Goal: Answer question/provide support

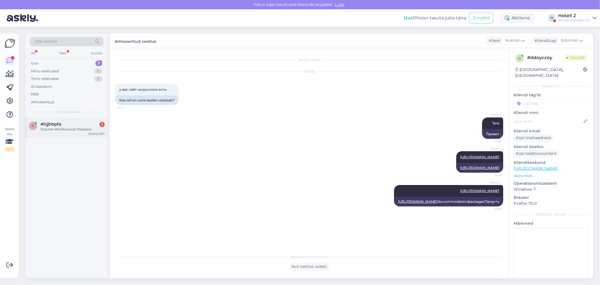
click at [53, 122] on span "#hjjhbpfa" at bounding box center [51, 124] width 21 height 5
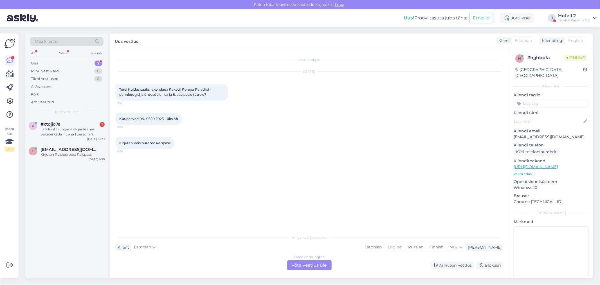
click at [307, 266] on div "Estonian to English Võta vestlus üle" at bounding box center [309, 265] width 44 height 10
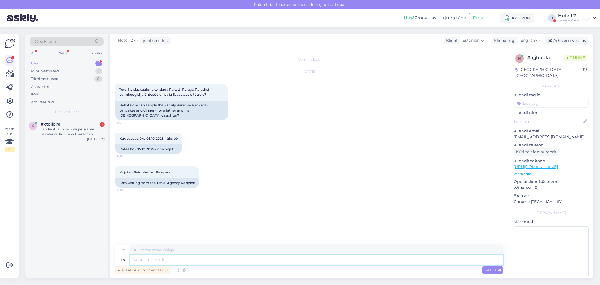
click at [168, 261] on textarea at bounding box center [316, 260] width 373 height 10
type textarea "Palun"
type textarea "Palun kirjutage"
type textarea "Palun kirjutamine"
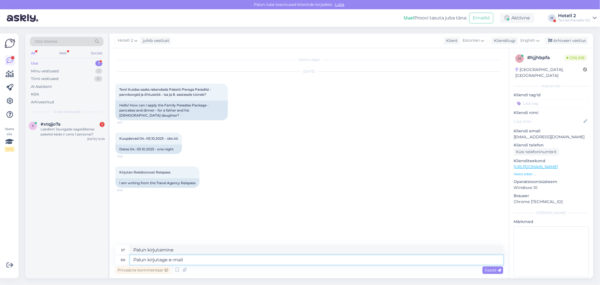
type textarea "Palun kirjutage e-mail"
type textarea "Palun kirjuta e-posti teel"
type textarea "Palun kirjutage e-mail meie m"
type textarea "Palun kirjuta meile e-posti teel"
type textarea "Palun kirjutage e-mail meie müügiosakonda"
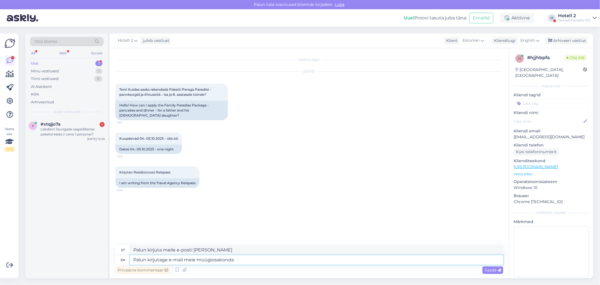
type textarea "Palun kirjutage e-mail meie müügiosakonda"
type textarea "Palun kirjutage e-mail meie müügiosakonda sales"
type textarea "Palun kirjutage e-mail meie müügiosakonda sales@spa.ee"
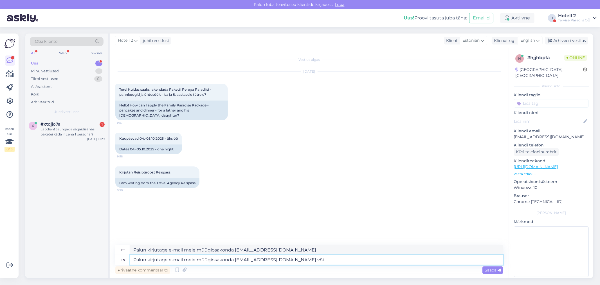
type textarea "Palun kirjutage e-mail meie müügiosakonda sales@spa.ee või t"
type textarea "Palun kirjutage e-mail meie müügiosakonda sales@spa.ee või"
type textarea "Palun kirjutage e-mail meie müügiosakonda sales@spa.ee või tel"
type textarea "Palun kirjutage e-mail meie müügiosakonda sales@spa.ee või t"
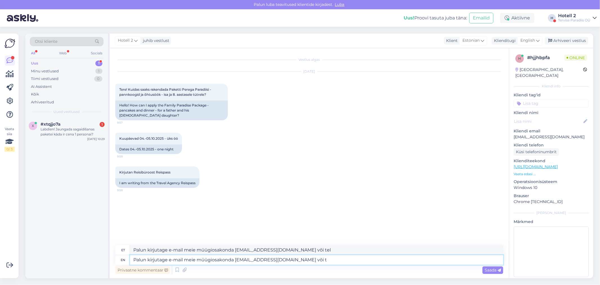
type textarea "Palun kirjutage e-mail meie müügiosakonda sales@spa.ee või t"
type textarea "Palun kirjutage e-mail meie müügiosakonda sales@spa.ee või"
type textarea "Palun kirjutage e-mail meie müügiosakonda sales@spa.ee või saate"
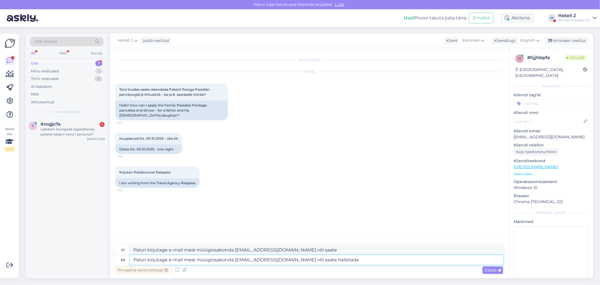
type textarea "Palun kirjutage e-mail meie müügiosakonda sales@spa.ee või saate helistada t"
type textarea "Palun kirjutage e-mail meie müügiosakonda sales@spa.ee või saate helistada"
type textarea "Palun kirjutage e-mail meie müügiosakonda sales@spa.ee või saate helistada tel"
type textarea "Palun kirjutage e-mail meie müügiosakonda sales@spa.ee või saate helistada tel …"
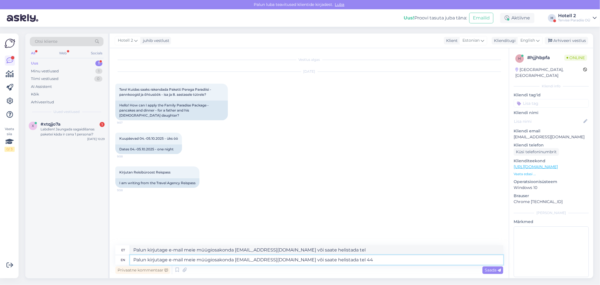
type textarea "Palun kirjutage e-post meie müügiosakonda sales@spa.ee või saate helistada tel …"
type textarea "Palun kirjutage e-mail meie müügiosakonda sales@spa.ee või saate helistada tel …"
click at [526, 37] on span "English" at bounding box center [527, 40] width 15 height 6
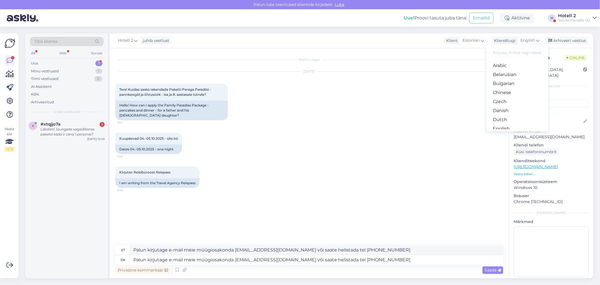
click at [335, 210] on div "Vestlus algas Oct 1 2025 Tere! Kuidas saaks rakendada Paketti Perega Paradiisi …" at bounding box center [311, 147] width 393 height 186
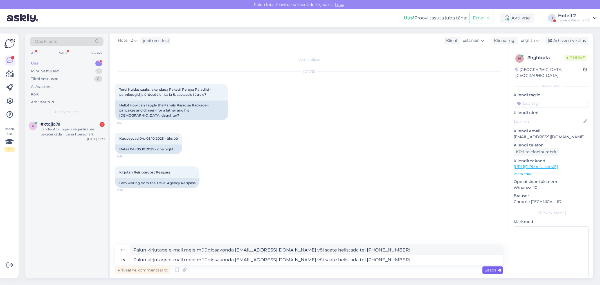
click at [493, 270] on span "Saada" at bounding box center [493, 269] width 16 height 5
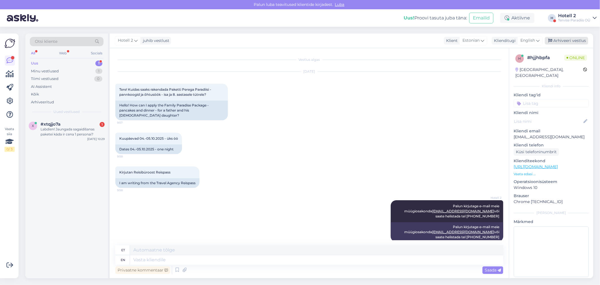
click at [568, 39] on div "Arhiveeri vestlus" at bounding box center [566, 41] width 43 height 8
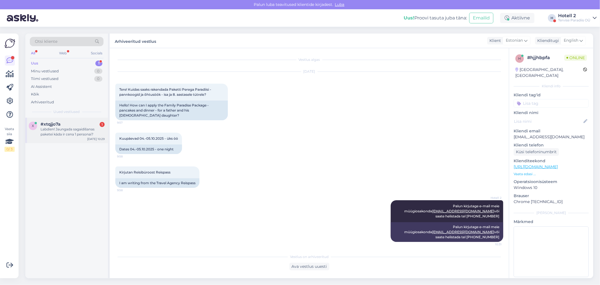
click at [65, 128] on div "Labdien! Jaungada sagaidīšanas paketei kāda ir cena 1 personai?" at bounding box center [73, 132] width 64 height 10
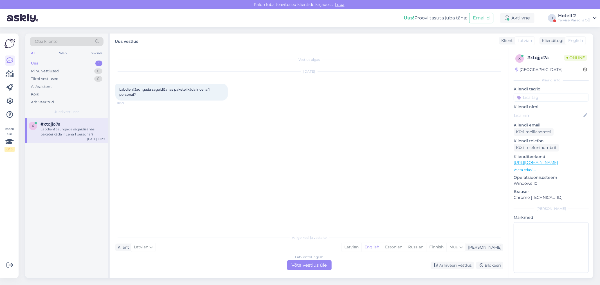
click at [310, 266] on div "Latvian to English Võta vestlus üle" at bounding box center [309, 265] width 44 height 10
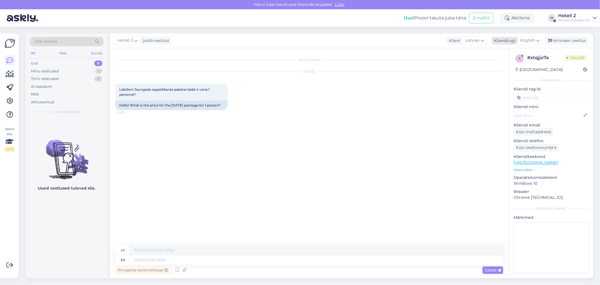
drag, startPoint x: 536, startPoint y: 41, endPoint x: 533, endPoint y: 43, distance: 3.6
click at [535, 41] on div "English" at bounding box center [529, 40] width 25 height 9
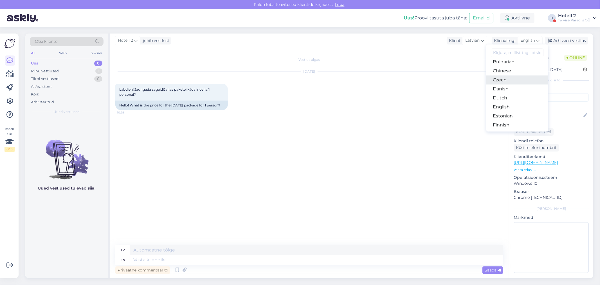
scroll to position [31, 0]
click at [504, 106] on link "Estonian" at bounding box center [517, 106] width 62 height 9
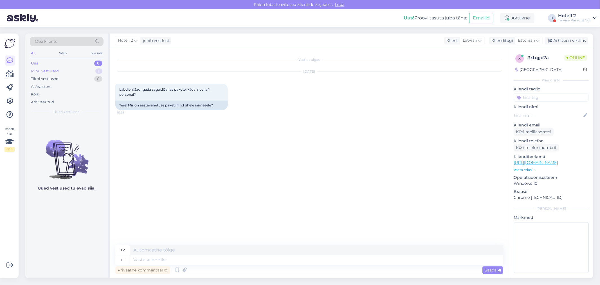
click at [55, 71] on div "Minu vestlused" at bounding box center [45, 71] width 28 height 6
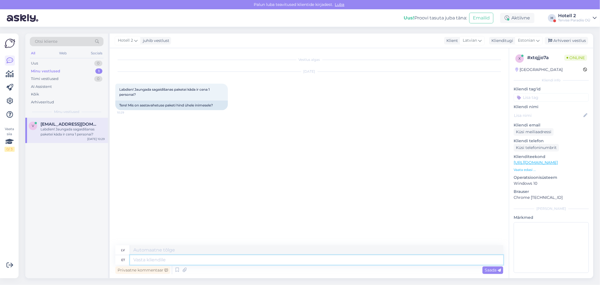
click at [181, 262] on textarea at bounding box center [316, 260] width 373 height 10
type textarea "Tere!"
type textarea "Sveiki!"
type textarea "Tere! Kogu i"
type textarea "Sveiki! Visi"
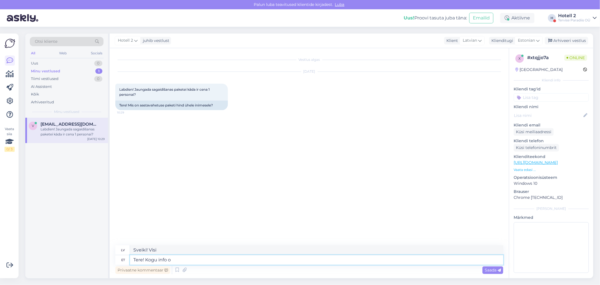
type textarea "Tere! Kogu info on"
type textarea "Sveiki! Visa informācija"
type textarea "Tere! Kogu info on m"
type textarea "Sveiki! Visa informācija ir pieejama"
type textarea "Tere! Kogu info on meie k"
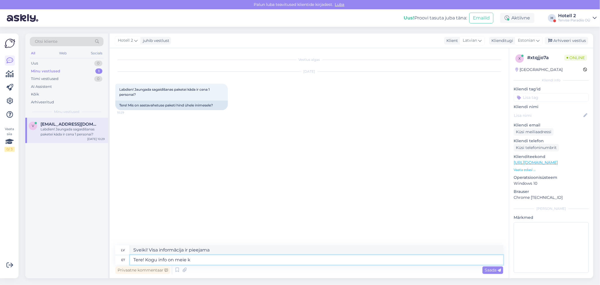
type textarea "Sveiki! Visa informācija ir mūsu rīcībā"
type textarea "Tere! Kogu info on meie kodulehel"
type textarea "Sveiki! Visa informācija ir pieejama mūsu mājaslapā."
type textarea "Tere! Kogu info on meie kodulehel olemas"
click at [493, 269] on span "Saada" at bounding box center [493, 269] width 16 height 5
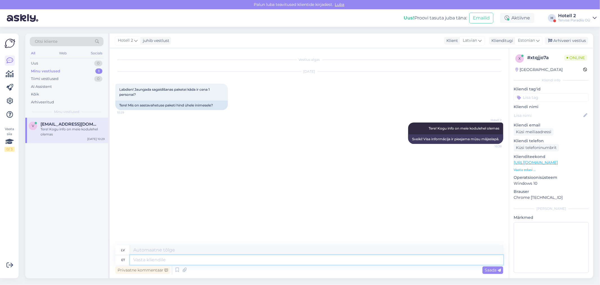
click at [173, 262] on textarea at bounding box center [316, 260] width 373 height 10
paste textarea "https://terviseparadiis.ee/aastavahetus/"
type textarea "https://terviseparadiis.ee/aastavahetus/"
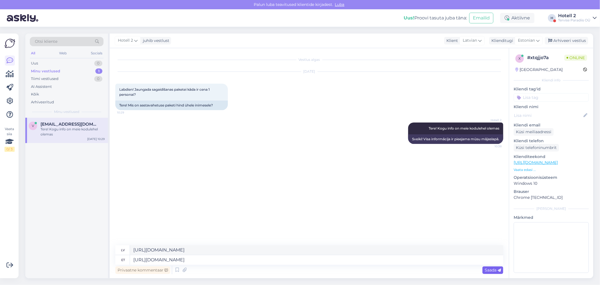
click at [488, 268] on span "Saada" at bounding box center [493, 269] width 16 height 5
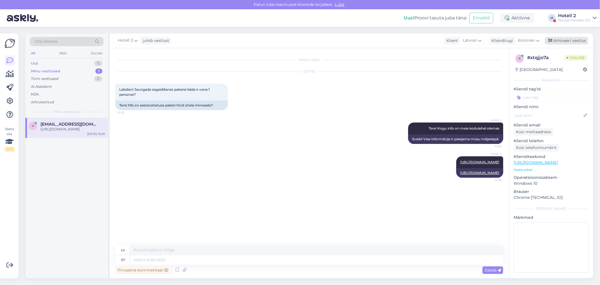
click at [559, 39] on div "Arhiveeri vestlus" at bounding box center [566, 41] width 43 height 8
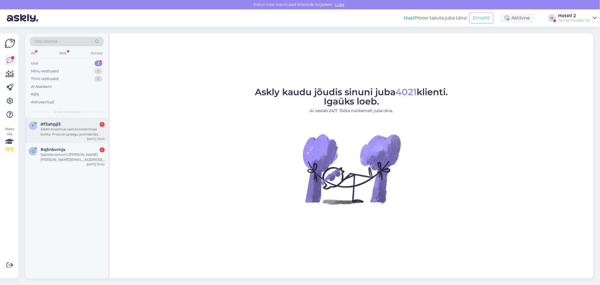
click at [66, 125] on div "#f3ahpjl3 1" at bounding box center [73, 124] width 64 height 5
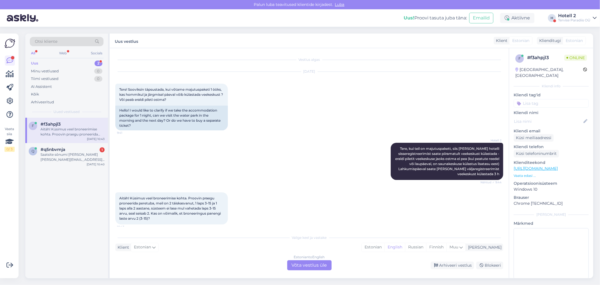
scroll to position [4, 0]
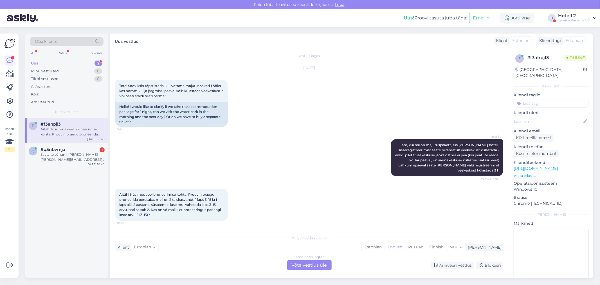
click at [301, 264] on div "Estonian to English Võta vestlus üle" at bounding box center [309, 265] width 44 height 10
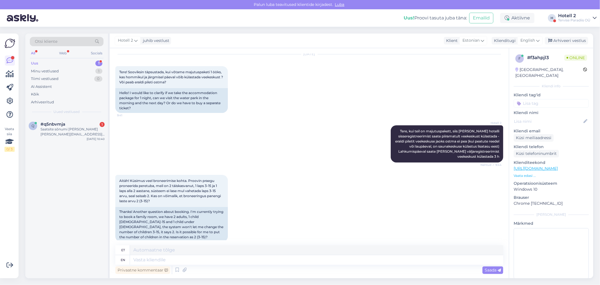
scroll to position [25, 0]
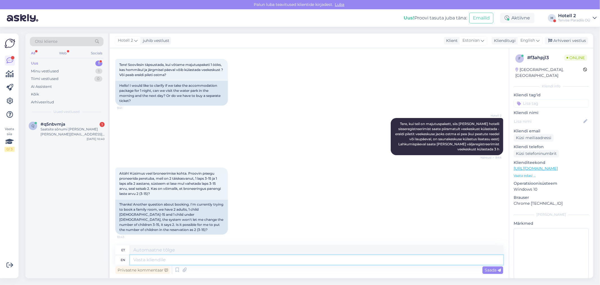
click at [178, 262] on textarea at bounding box center [316, 260] width 373 height 10
type textarea "Toa"
type textarea "Toa hind e"
type textarea "Toa tagaosa"
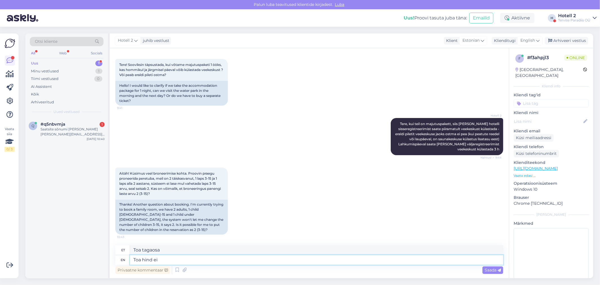
type textarea "Toa hind ei"
type textarea "Toa hind ei muutu"
type textarea "Toa hind ei muutu kas"
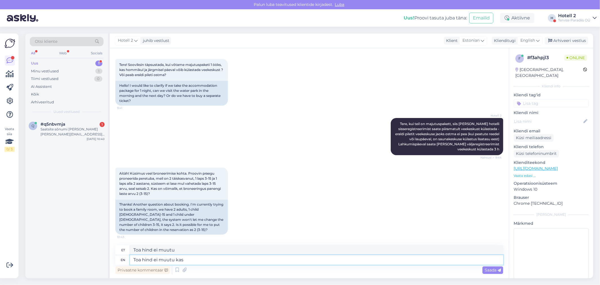
type textarea "Toa hind ei muutu kas"
type textarea "Toa hind ei muutu kas toas o"
type textarea "Toa hind ei muuda kas toas"
type textarea "Toa hind ei muutu kas toas on"
type textarea "Toa hind ei muutu, kui see on"
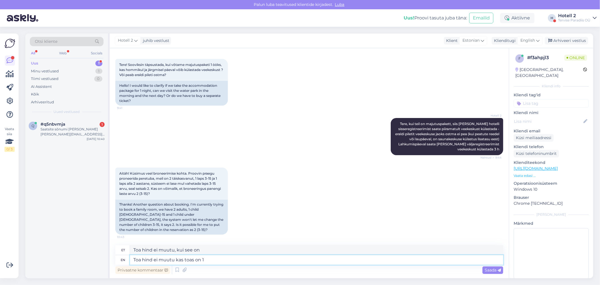
type textarea "Toa hind ei muutu kas toas on 1"
type textarea "Toa hind ei muutu kas toas on 1 laps v"
type textarea "Toa hind ei muutu kas toas on 1 ring"
type textarea "Toa hind ei muutu kas toas on 1 laps või"
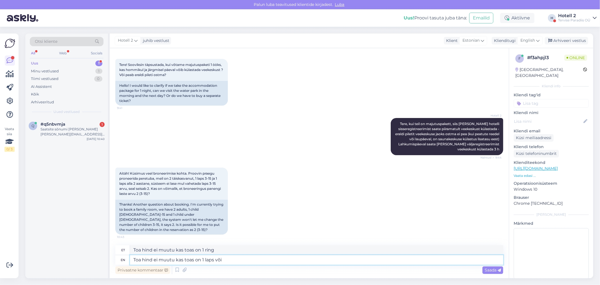
type textarea "Toa hind ei muutu kas toas on 1 ring või"
type textarea "Toa hind ei muutu kas toas on 1 laps või 2"
type textarea "Toa hind ei muutu kas toas on 1 ring or 2"
type textarea "Toa hind ei muutu kas toas on 1 laps või 2 last"
type textarea "Toa hind ei muutu kas toas on 1 ring or 2 last"
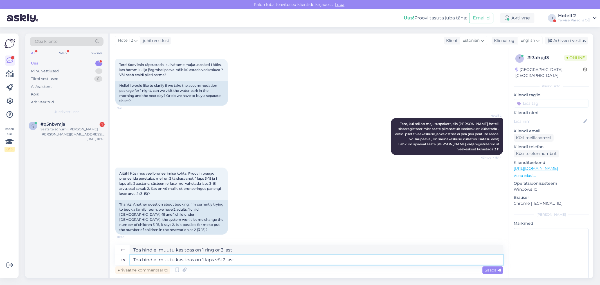
click at [135, 261] on textarea "Toa hind ei muutu kas toas on 1 laps või 2 last" at bounding box center [316, 260] width 373 height 10
type textarea "oa hind ei muutu kas toas on 1 laps või 2 last"
type textarea "oa hind ei muutu kas toas on 1 ring or 2 last"
type textarea "Peoa hind ei muutu kas toas on 1 laps või 2 last"
type textarea "Poa hind ei muutu kas toas on 1 ring or 2 last"
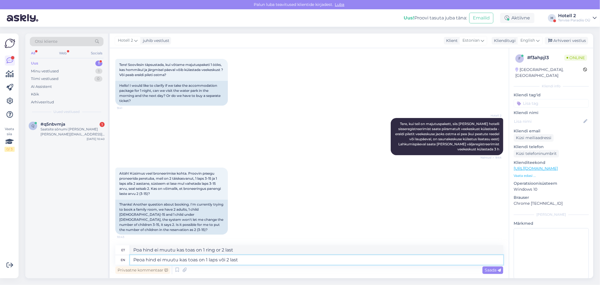
type textarea "[PERSON_NAME] hind ei muutu kas toas on 1 laps või 2 last"
type textarea "Peoa hind ei muutu kas toas on 1 ring or 2 last"
type textarea "Pereoa hind ei muutu kas toas on 1 laps või 2 last"
type textarea "Pereoa hind ei muutu kas toas on 1 ring or 2 last"
type textarea "Peretoa hind ei muutu kas toas on 1 laps või 2 last"
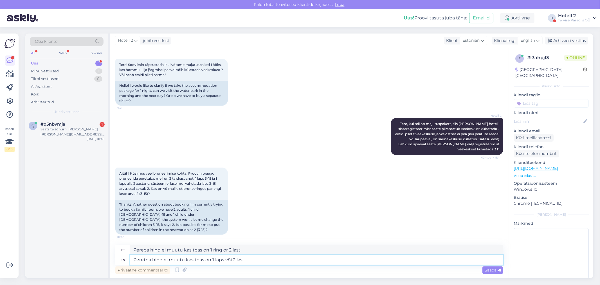
type textarea "Peretoa hind ei muutu kas toas on 1 ring or 2 last"
click at [247, 260] on textarea "Peretoa hind ei muutu kas toas on 1 laps või 2 last" at bounding box center [316, 260] width 373 height 10
type textarea "Peretoa hind ei muutu kas toas on 1 laps või 2 last."
type textarea "Peretoa hind ei muutu kas toas on 1 ring or 2 last."
type textarea "Peretoa hind ei muutu kas toas on 1 laps või 2 last. võite"
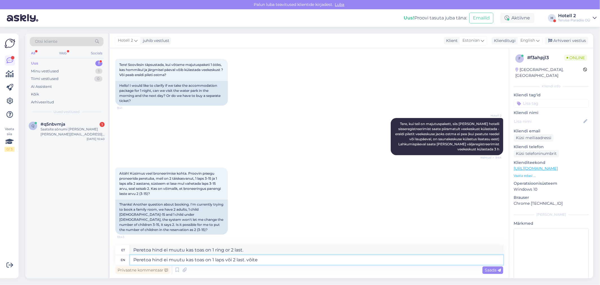
type textarea "Peretoa hind ei muutu kas toas on 1 ring or 2 last. vaata"
type textarea "Peretoa hind ei muutu kas toas on 1 laps või 2 last. võite ka s"
type textarea "Peretoa hind ei muutu kas toas on 1 ring or 2 last. vaata ka s"
type textarea "Peretoa hind ei muutu kas toas on 1 laps või 2 last. võite ka"
type textarea "Peretoa hind ei muutu kas toas on 1 ring or 2 last. vaata ka"
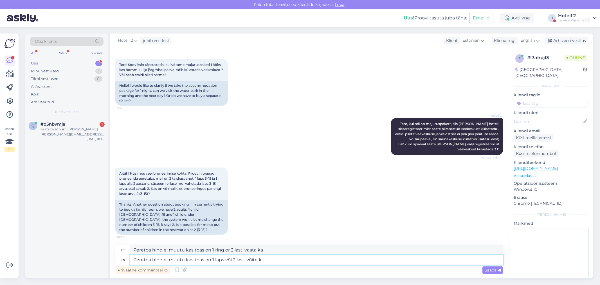
type textarea "Peretoa hind ei muutu kas toas on 1 laps või 2 last. võite"
type textarea "Peretoa hind ei muutu kas toas on 1 ring or 2 last. vaata"
type textarea "Peretoa hind ei muutu kas toas on 1 laps või 2 last. võite teha bro"
type textarea "Peretoa hind ei muutu kas toas on 1 ring or 2 last. võid teha"
type textarea "Peretoa hind ei muutu kas toas on 1 laps või 2 last. võite teha broneeringu"
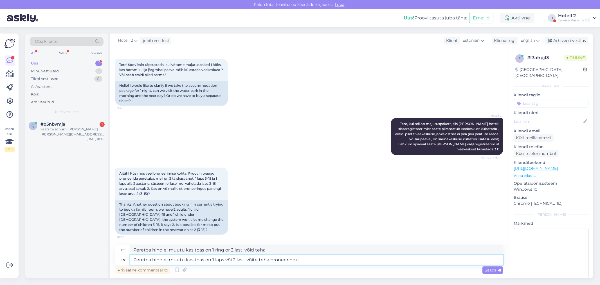
type textarea "Peretoa hind ei muutu kas toas on 1 ring or 2 last. võid teha broneeringu"
type textarea "Peretoa hind ei muutu kas toas on 1 laps või 2 last. võite teha broneeringu mär…"
type textarea "Peretoa hind ei muutu kas toas on 1 ring or 2 last. võisid teha broneeringu mär…"
type textarea "Peretoa hind ei muutu kas toas on 1 laps või 2 last. võite teha broneeringu mär…"
type textarea "Peretoa hind ei muutu kas toas on 1 ring or 2 last. võid teha broneeringu [PERS…"
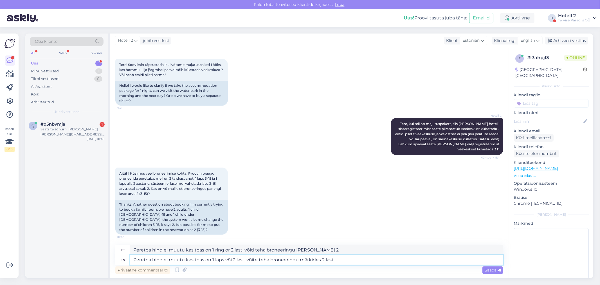
type textarea "Peretoa hind ei muutu kas toas on 1 laps või 2 last. võite teha broneeringu mär…"
type textarea "Peretoa hind ei muutu kas toas on 1 ring or 2 last. võid teha broneeringu märki…"
type textarea "Peretoa hind ei muutu kas toas on 1 laps või 2 last. võite teha broneeringu mär…"
type textarea "Peretoa hind ei muutu kas toas on 1 ring or 2 last. kasutada teha broneeringu m…"
type textarea "Peretoa hind ei muutu kas toas on 1 laps või 2 last. võite teha broneeringu mär…"
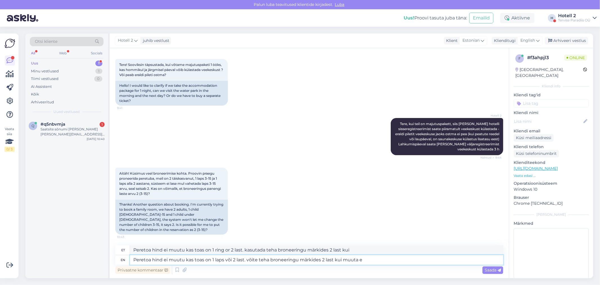
type textarea "Peretoa hind ei muutu kas toas on 1 ring or 2 last. võida teha broneeringu märk…"
type textarea "Peretoa hind ei muutu kas toas on 1 laps või 2 last. võite teha broneeringu mär…"
type textarea "Peretoa hind ei muutu kas toas on 1 ring or 2 last. võida teha broneeringu märk…"
type textarea "Peretoa hind ei muutu kas toas on 1 laps või 2 last. võite teha broneeringu mär…"
type textarea "Peretoa hind ei muutu kas toas on 1 ring or 2 last. võida teha broneeringu märk…"
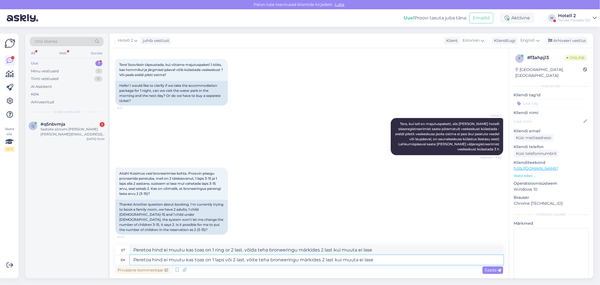
type textarea "Peretoa hind ei muutu kas toas on 1 laps või 2 last. võite teha broneeringu mär…"
type textarea "Peretoa hind ei muutu kas toas on 1 ring or 2 last. võida teha broneeringu märk…"
type textarea "Peretoa hind ei muutu kas toas on 1 laps või 2 last. võite teha broneeringu mär…"
click at [495, 272] on div "Saada" at bounding box center [492, 270] width 21 height 8
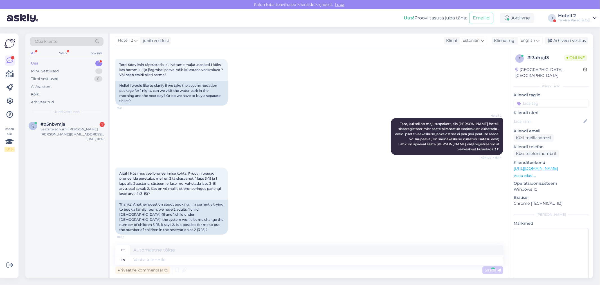
scroll to position [69, 0]
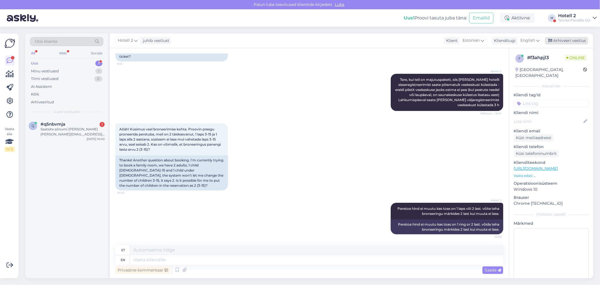
click at [567, 39] on div "Arhiveeri vestlus" at bounding box center [566, 41] width 43 height 8
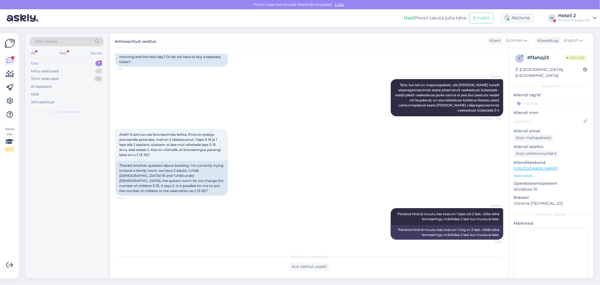
scroll to position [63, 0]
click at [233, 235] on div "Hotell 2 Peretoa hind ei muutu kas toas on 1 laps või 2 last. võite teha bronee…" at bounding box center [309, 224] width 388 height 44
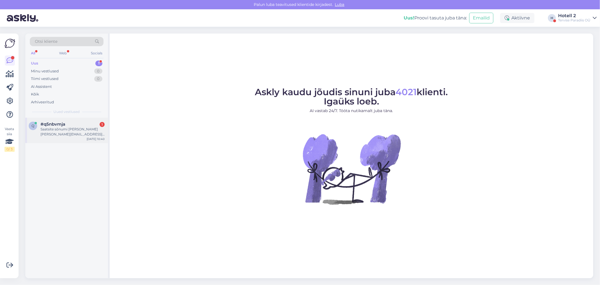
click at [52, 127] on div "Saatsite sõnumi [PERSON_NAME] [PERSON_NAME][EMAIL_ADDRESS][DOMAIN_NAME] - kahju…" at bounding box center [73, 132] width 64 height 10
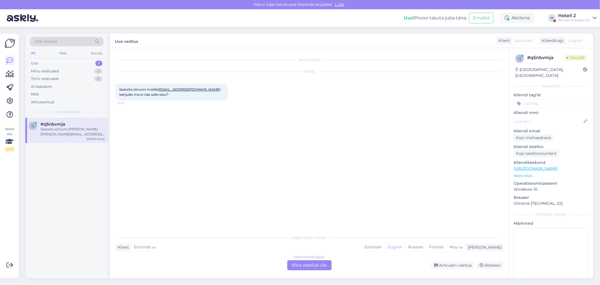
drag, startPoint x: 296, startPoint y: 260, endPoint x: 303, endPoint y: 255, distance: 8.5
click at [296, 260] on div "Estonian to English Võta vestlus üle" at bounding box center [309, 265] width 44 height 10
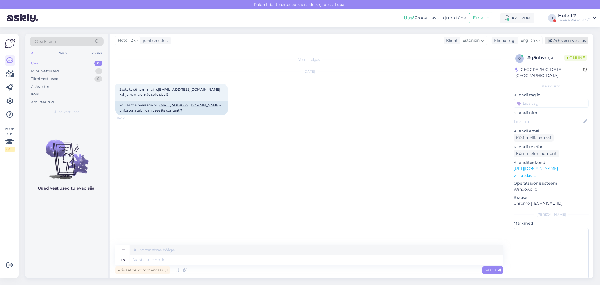
click at [563, 39] on div "Arhiveeri vestlus" at bounding box center [566, 41] width 43 height 8
